Goal: Find specific page/section: Find specific page/section

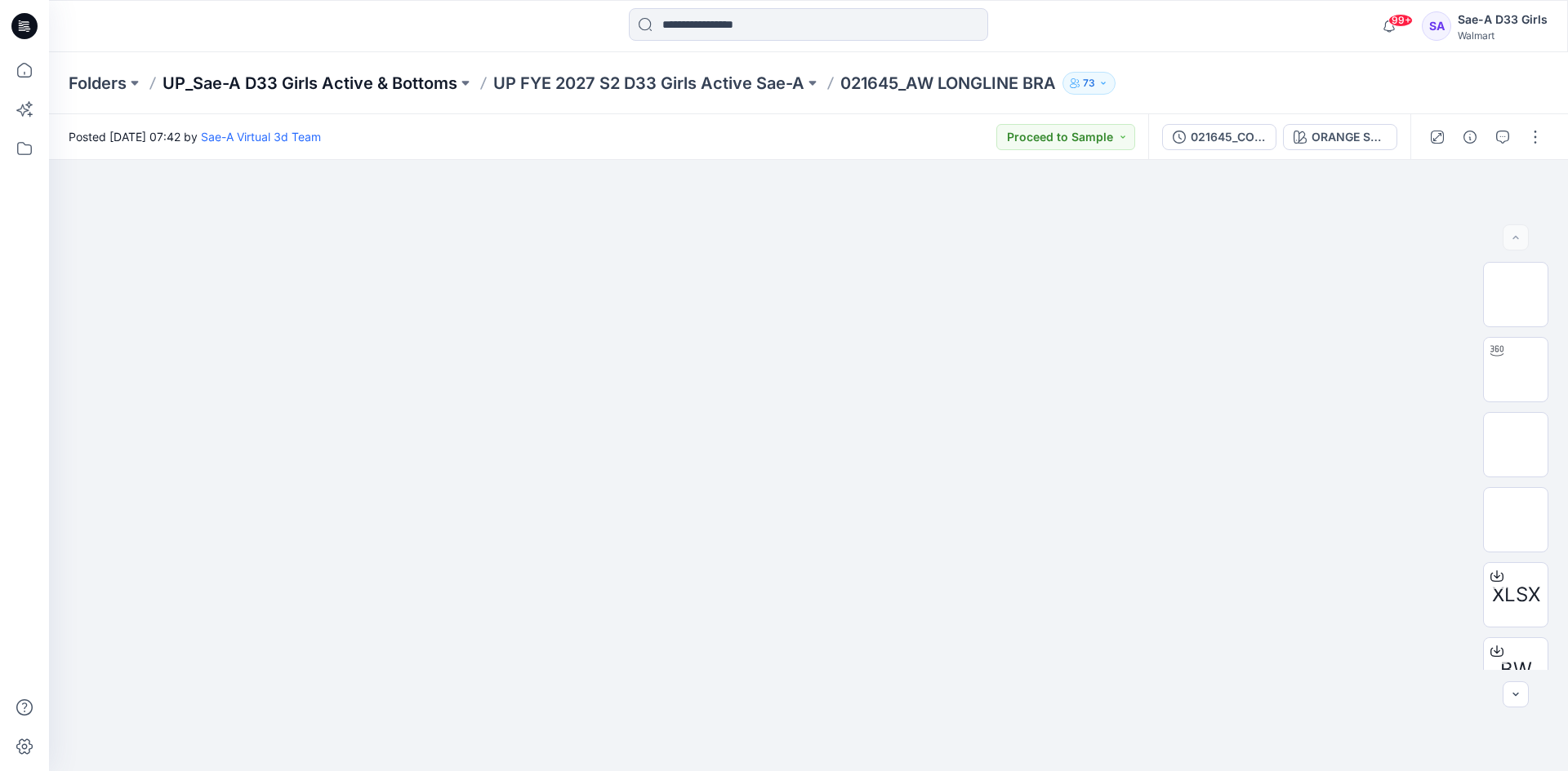
click at [417, 83] on p "UP_Sae-A D33 Girls Active & Bottoms" at bounding box center [309, 83] width 295 height 22
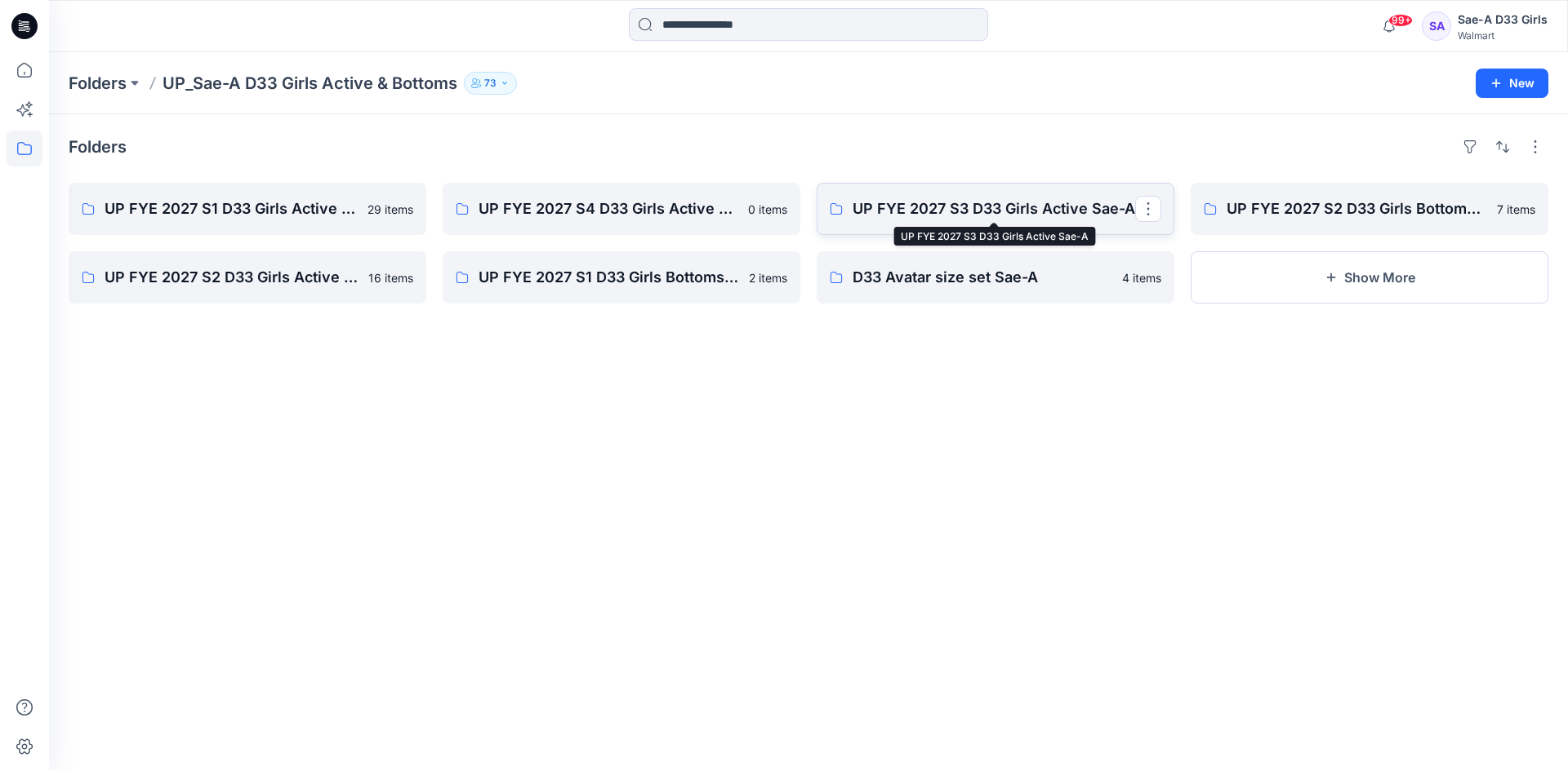
click at [1004, 220] on p "UP FYE 2027 S3 D33 Girls Active Sae-A" at bounding box center [993, 208] width 282 height 22
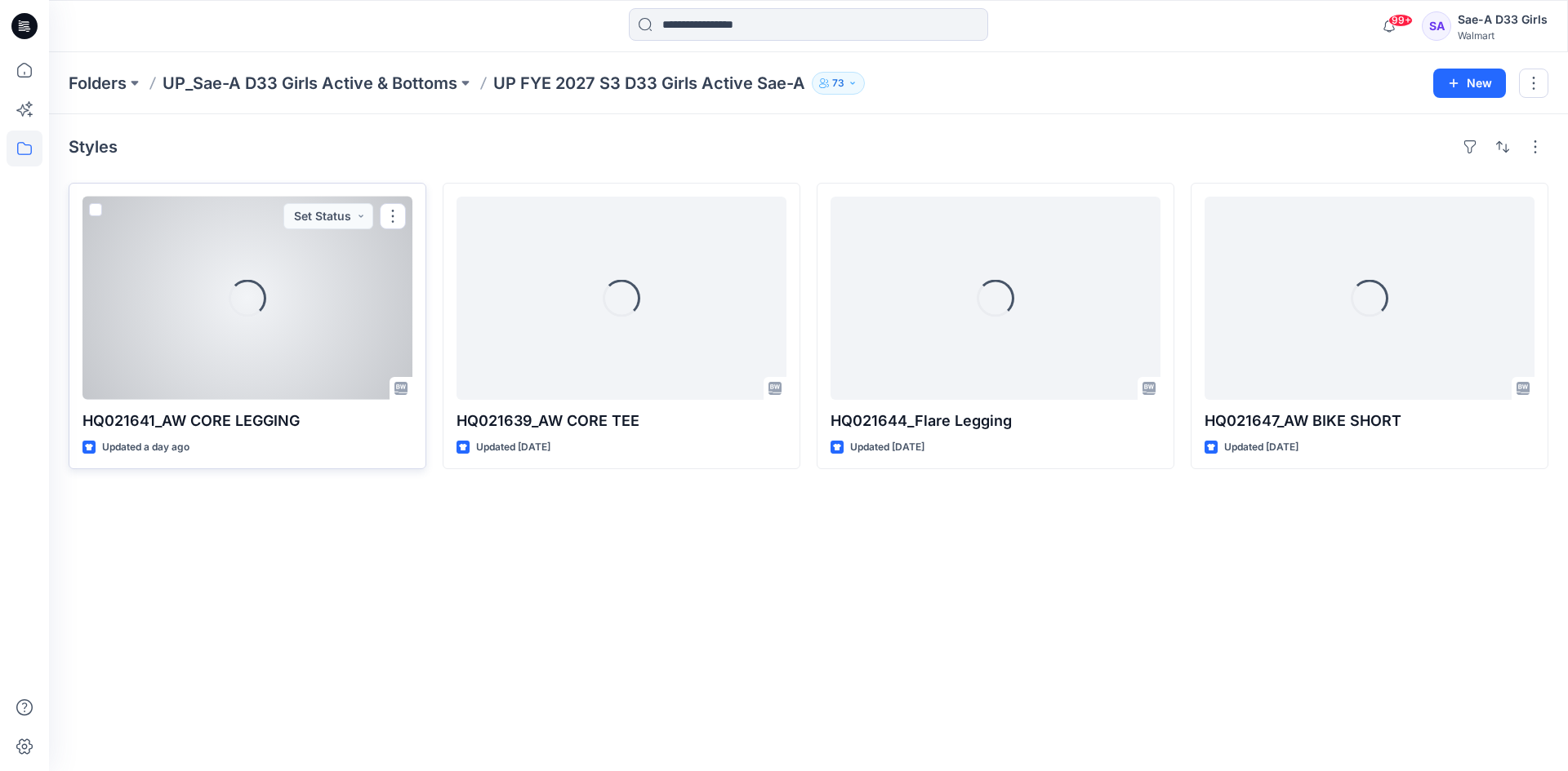
click at [214, 391] on div "Loading..." at bounding box center [247, 299] width 330 height 203
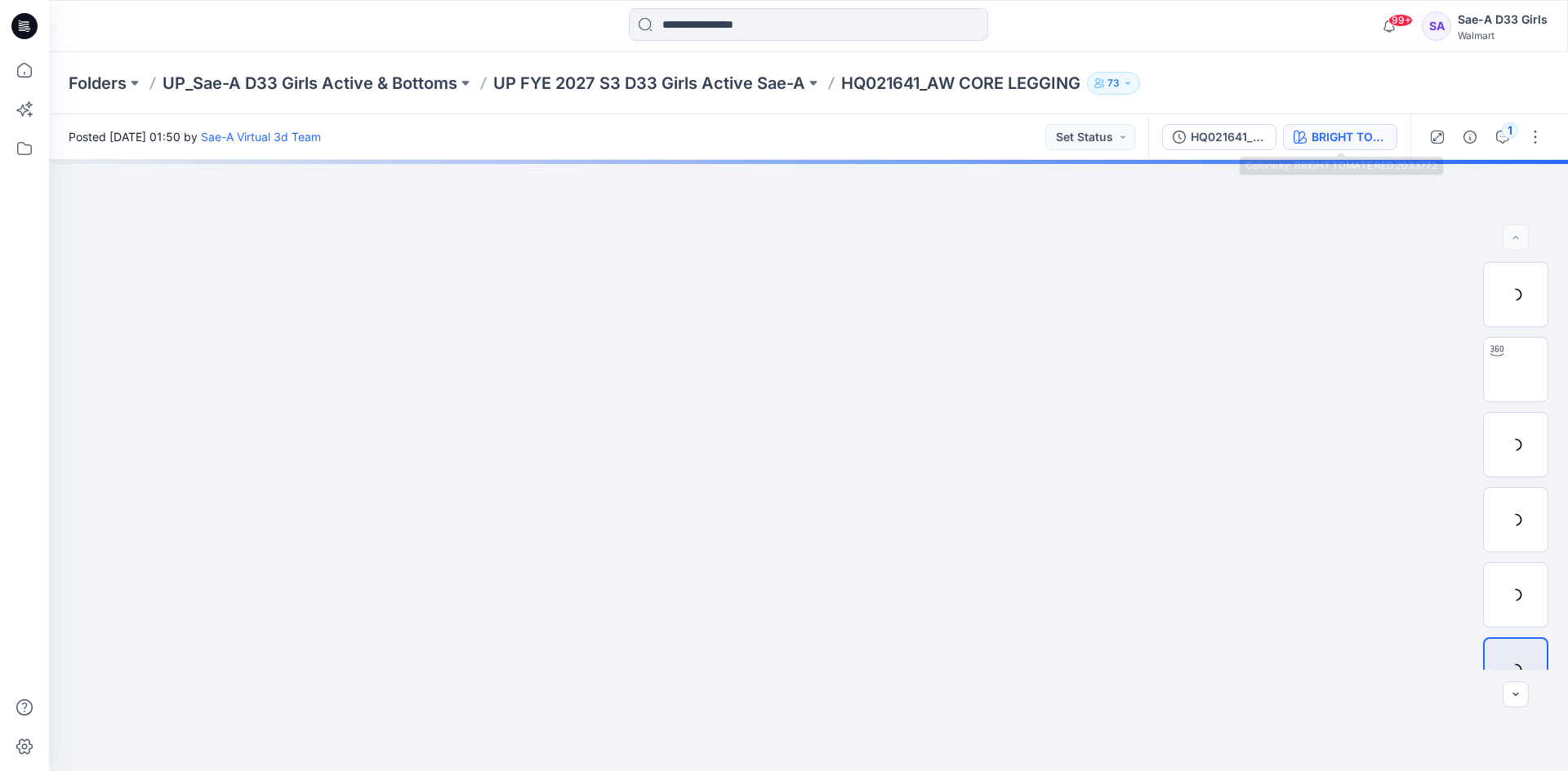
click at [1334, 142] on div "BRIGHT TOMATE RED 2033772" at bounding box center [1348, 137] width 75 height 18
